Goal: Task Accomplishment & Management: Manage account settings

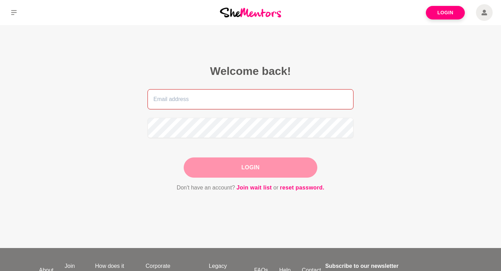
type input "[EMAIL_ADDRESS][DOMAIN_NAME]"
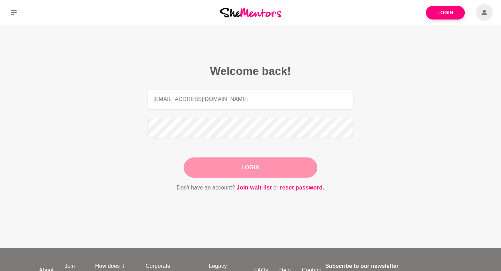
click at [269, 173] on button "Login" at bounding box center [251, 167] width 134 height 20
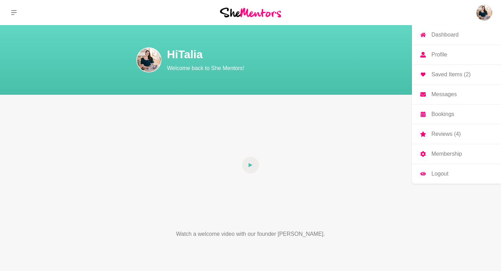
click at [488, 11] on img at bounding box center [484, 12] width 17 height 17
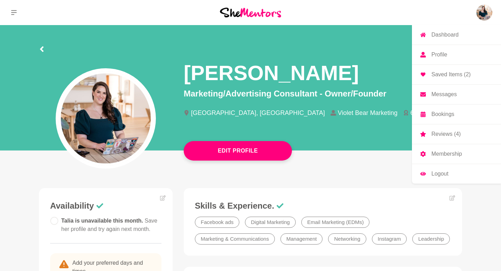
click at [450, 155] on p "Membership" at bounding box center [447, 154] width 31 height 6
